Goal: Task Accomplishment & Management: Complete application form

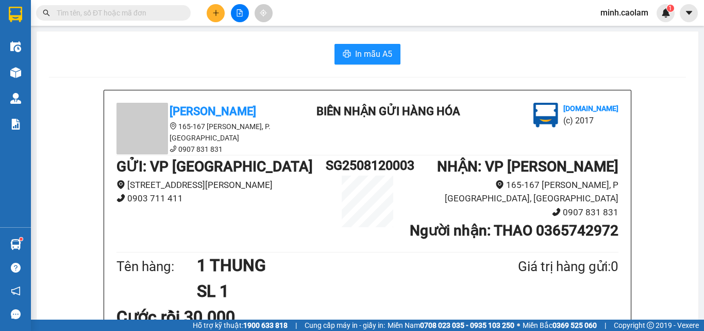
click at [215, 14] on icon "plus" at bounding box center [215, 12] width 7 height 7
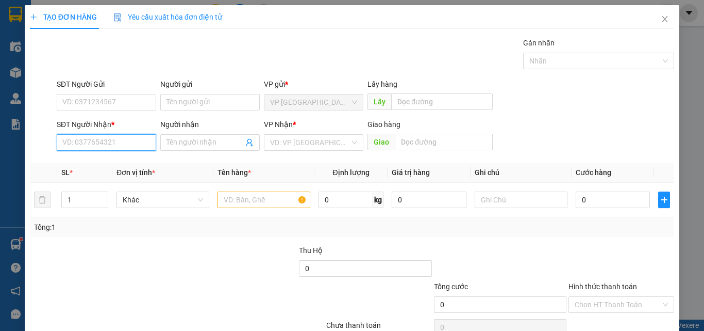
click at [109, 144] on input "SĐT Người Nhận *" at bounding box center [107, 142] width 100 height 17
type input "0916840091"
click at [181, 139] on input "Người nhận" at bounding box center [205, 142] width 77 height 11
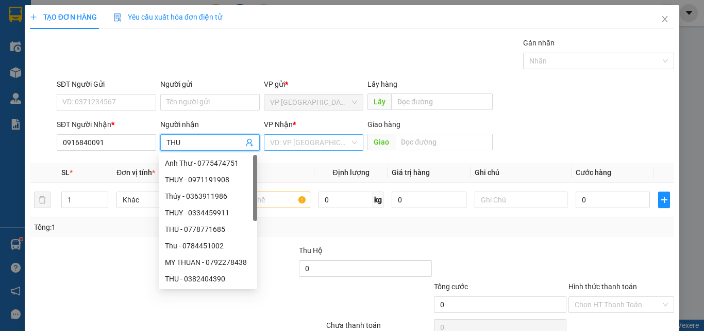
type input "THU"
click at [298, 143] on input "search" at bounding box center [310, 142] width 80 height 15
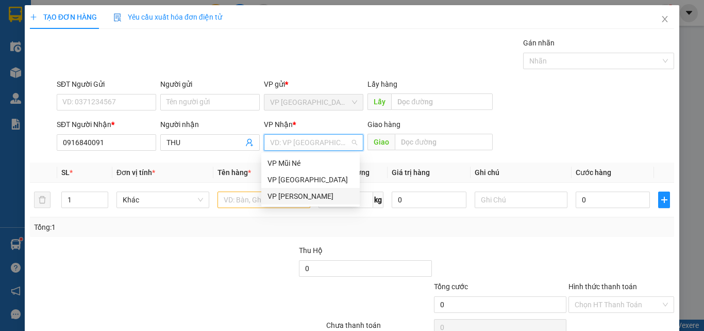
click at [329, 191] on div "VP [PERSON_NAME]" at bounding box center [311, 195] width 86 height 11
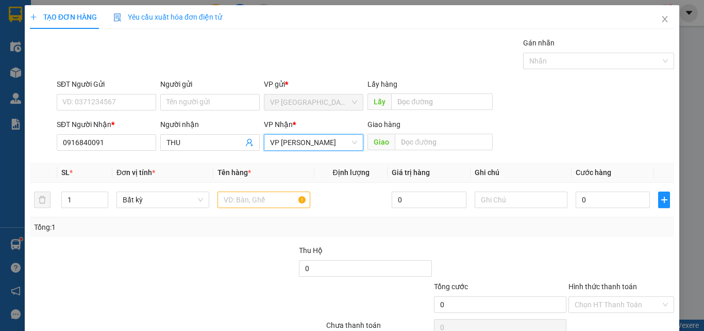
drag, startPoint x: 607, startPoint y: 102, endPoint x: 177, endPoint y: 224, distance: 447.1
click at [601, 104] on div "SĐT Người Gửi VD: 0371234567 Người gửi Tên người gửi VP gửi * VP [GEOGRAPHIC_DA…" at bounding box center [366, 96] width 622 height 36
click at [266, 193] on input "text" at bounding box center [264, 199] width 93 height 17
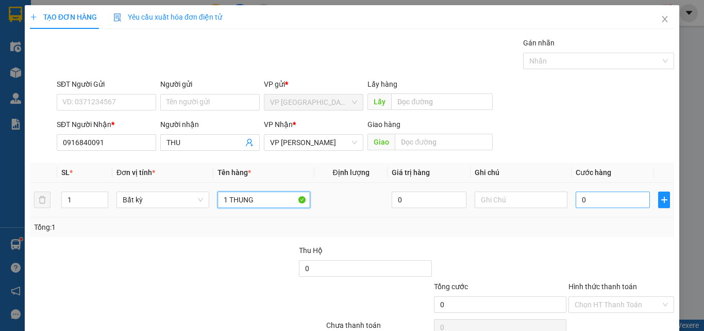
type input "1 THUNG"
click at [596, 201] on input "0" at bounding box center [613, 199] width 74 height 17
type input "3"
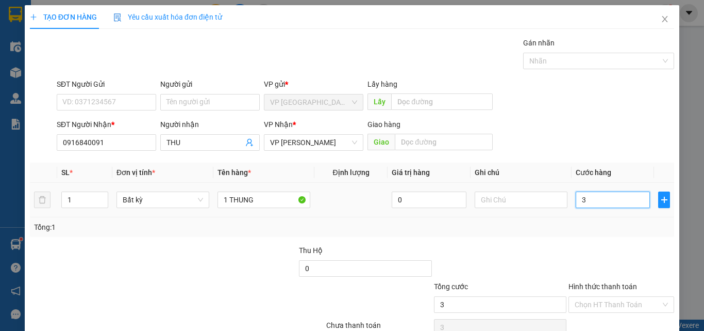
type input "30"
type input "300"
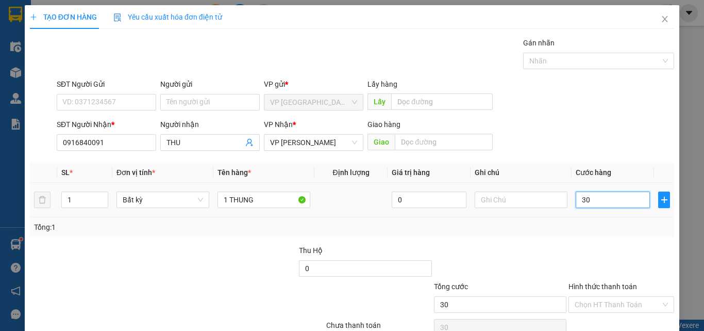
type input "300"
type input "3.000"
type input "30.000"
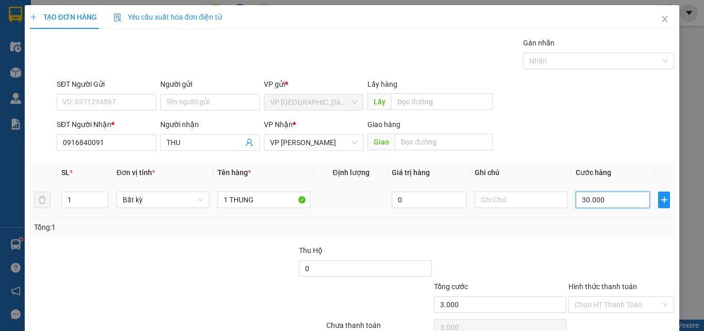
type input "30.000"
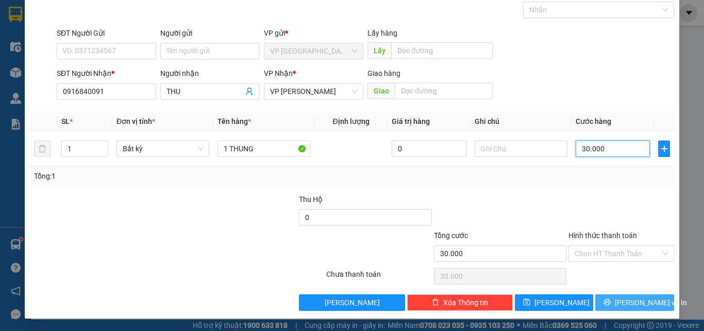
type input "30.000"
click at [611, 306] on span "printer" at bounding box center [607, 302] width 7 height 8
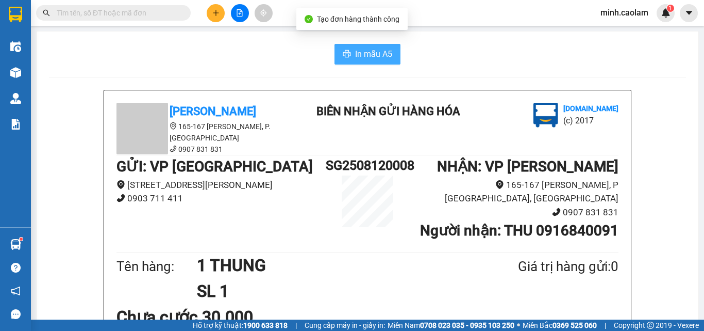
click at [370, 52] on span "In mẫu A5" at bounding box center [373, 53] width 37 height 13
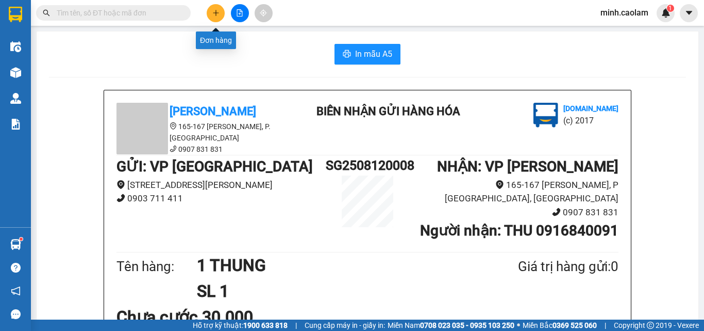
click at [218, 17] on button at bounding box center [216, 13] width 18 height 18
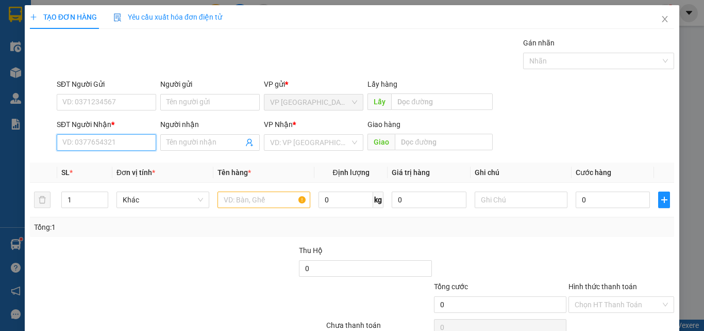
click at [117, 146] on input "SĐT Người Nhận *" at bounding box center [107, 142] width 100 height 17
type input "0949155155"
click at [192, 139] on input "Người nhận" at bounding box center [205, 142] width 77 height 11
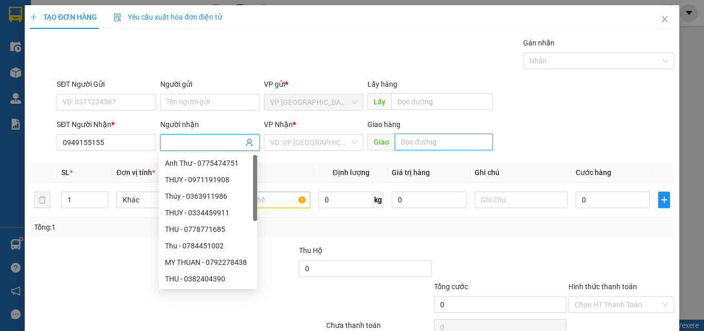
click at [432, 147] on input "text" at bounding box center [444, 142] width 98 height 17
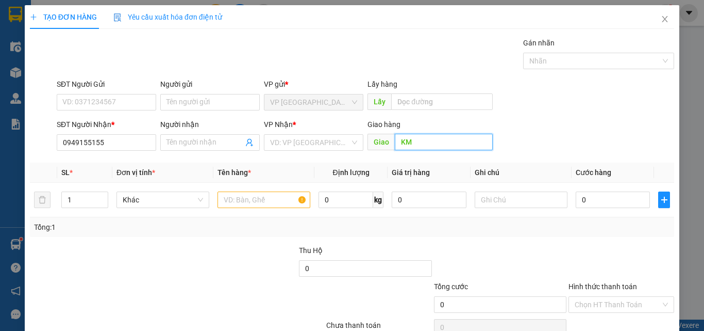
type input "K"
type input "PHI SONG PHAN"
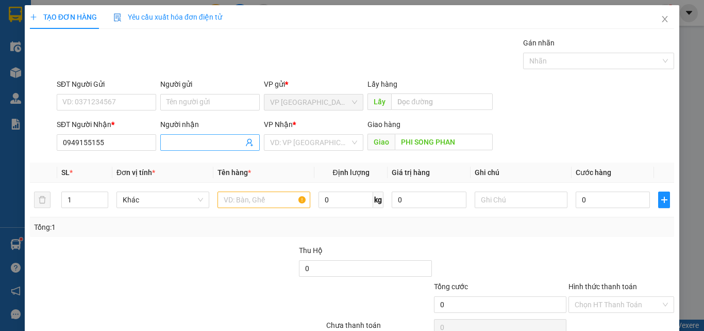
click at [219, 145] on input "Người nhận" at bounding box center [205, 142] width 77 height 11
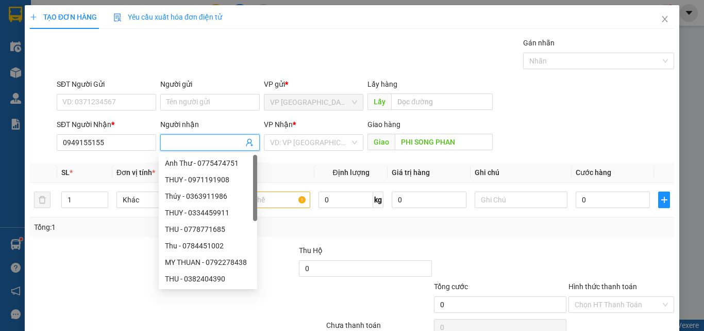
drag, startPoint x: 391, startPoint y: 233, endPoint x: 270, endPoint y: 201, distance: 124.8
click at [373, 229] on div "Tổng: 1" at bounding box center [352, 227] width 645 height 20
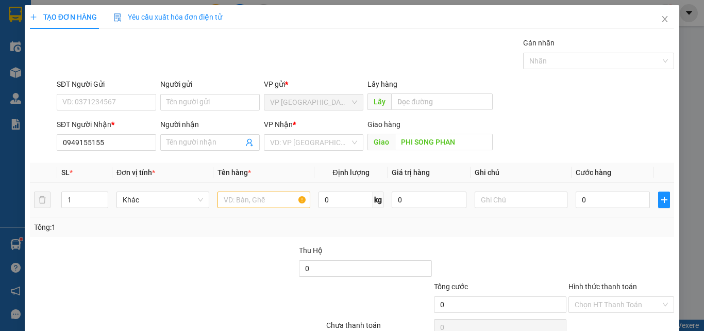
click at [276, 189] on div at bounding box center [264, 199] width 93 height 21
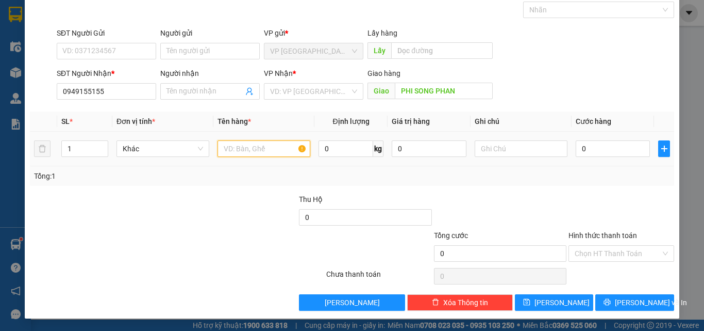
click at [267, 145] on input "text" at bounding box center [264, 148] width 93 height 17
type input "1 CON CHIM"
click at [596, 134] on td "0" at bounding box center [613, 149] width 83 height 35
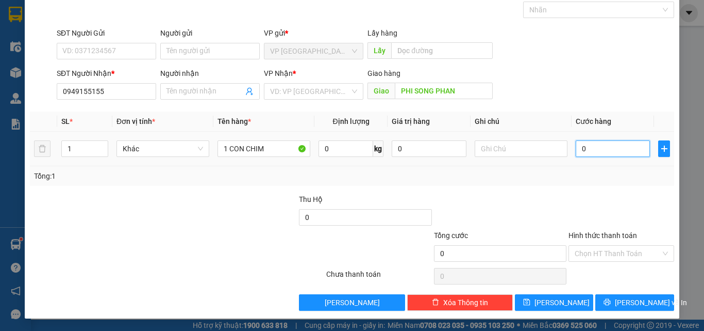
click at [593, 148] on input "0" at bounding box center [613, 148] width 74 height 17
type input "5"
type input "50"
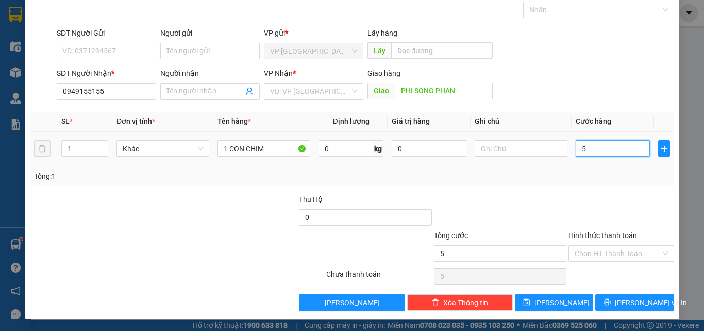
type input "50"
type input "500"
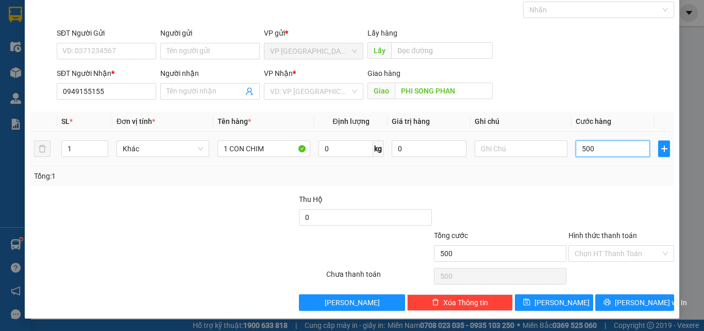
type input "5.000"
type input "50.000"
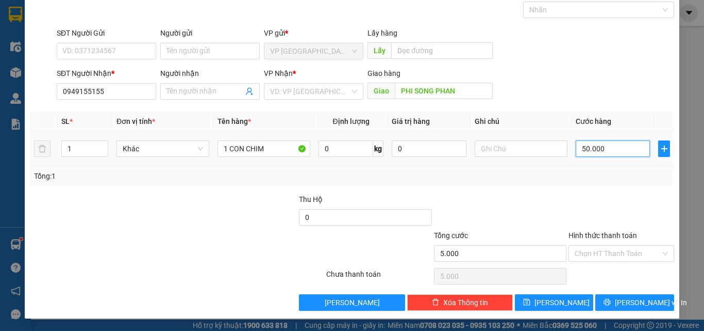
type input "50.000"
click at [638, 304] on span "[PERSON_NAME] và In" at bounding box center [651, 302] width 72 height 11
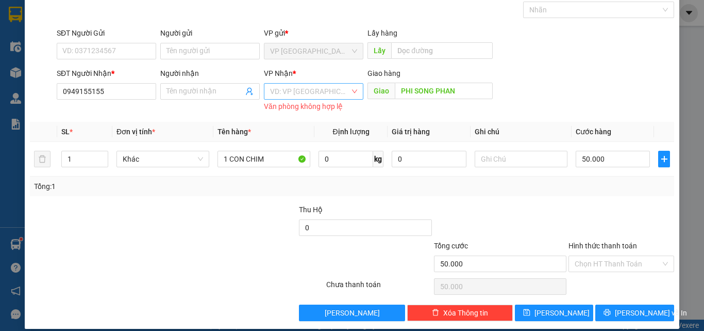
click at [309, 84] on div "VP Nhận * VD: VP [GEOGRAPHIC_DATA] Văn phòng không hợp lệ" at bounding box center [314, 91] width 100 height 46
drag, startPoint x: 306, startPoint y: 93, endPoint x: 323, endPoint y: 156, distance: 64.7
click at [306, 100] on div "VD: VP Sài Gòn Văn phòng không hợp lệ" at bounding box center [314, 96] width 100 height 27
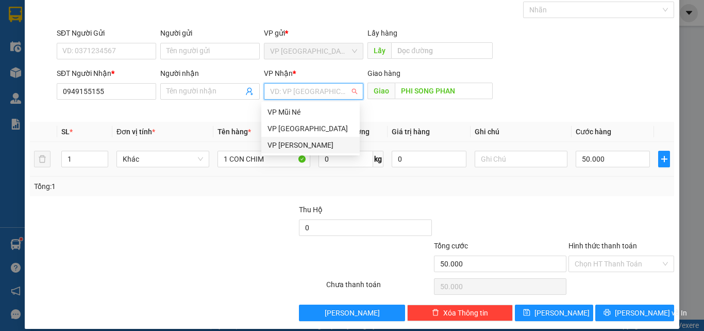
click at [310, 144] on div "VP [PERSON_NAME]" at bounding box center [311, 144] width 86 height 11
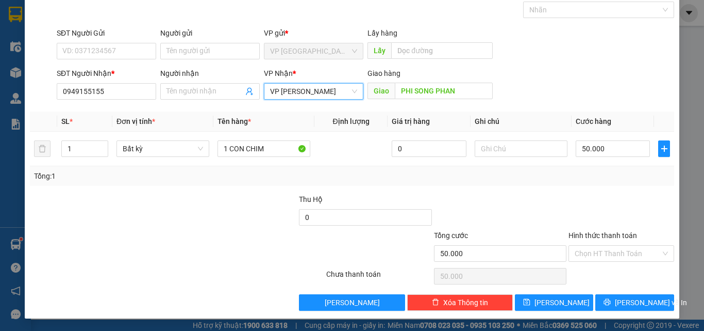
click at [621, 313] on div "TẠO ĐƠN HÀNG Yêu cầu xuất hóa đơn điện tử Transit Pickup Surcharge Ids Transit …" at bounding box center [352, 136] width 655 height 364
click at [626, 301] on span "[PERSON_NAME] và In" at bounding box center [651, 302] width 72 height 11
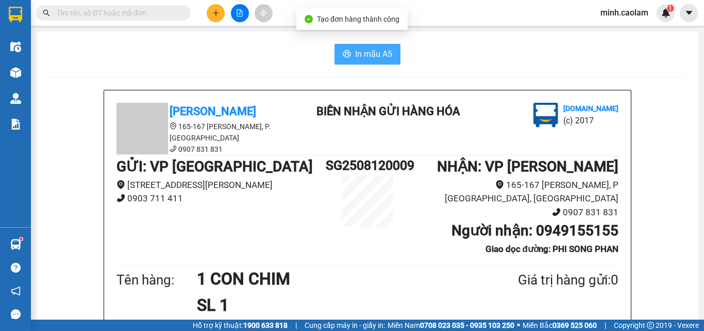
drag, startPoint x: 340, startPoint y: 60, endPoint x: 334, endPoint y: 67, distance: 9.2
click at [340, 60] on button "In mẫu A5" at bounding box center [368, 54] width 66 height 21
